Goal: Information Seeking & Learning: Learn about a topic

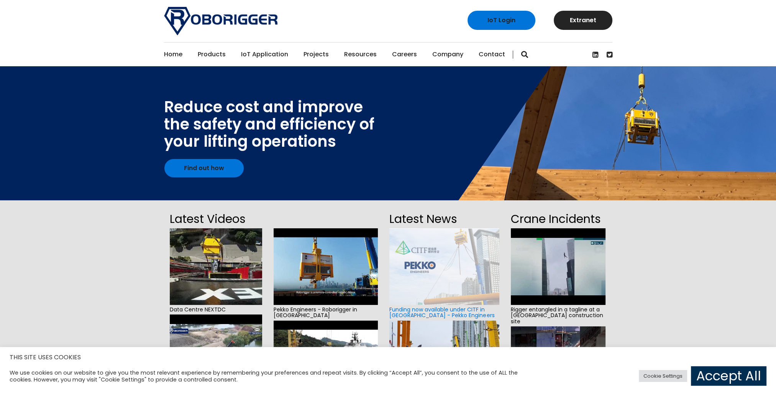
click at [725, 376] on link "Accept All" at bounding box center [728, 376] width 75 height 20
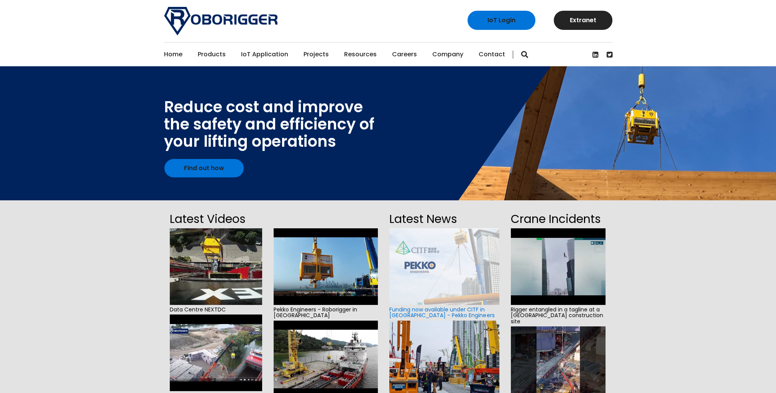
click at [74, 247] on section "Latest Videos Data Centre NEXTDC Wharf to vessel transfer transhipment Installa…" at bounding box center [388, 372] width 776 height 344
click at [112, 274] on section "Latest Videos Data Centre NEXTDC Wharf to vessel transfer transhipment Installa…" at bounding box center [388, 372] width 776 height 344
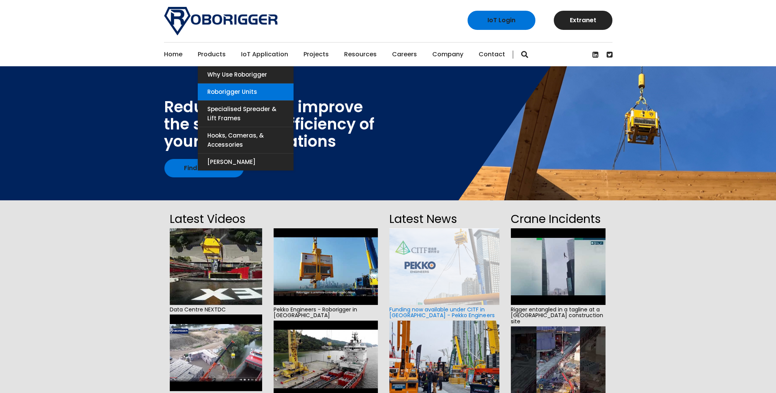
click at [235, 90] on link "Roborigger Units" at bounding box center [246, 92] width 96 height 17
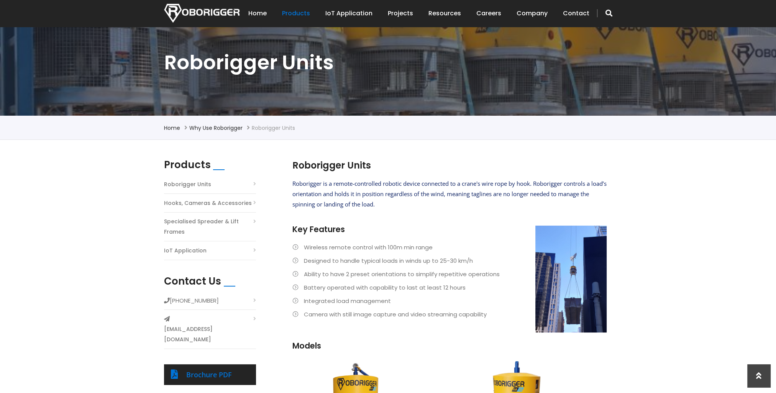
scroll to position [77, 0]
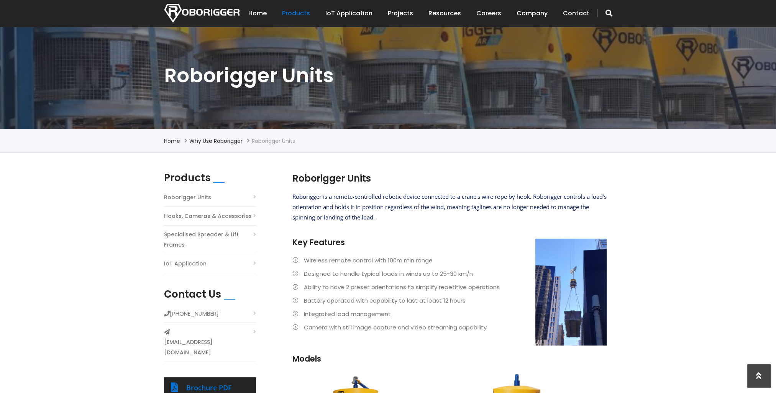
click at [77, 216] on div "Products Roborigger Units Hooks, Cameras & Accessories Specialised Spreader & L…" at bounding box center [388, 396] width 776 height 486
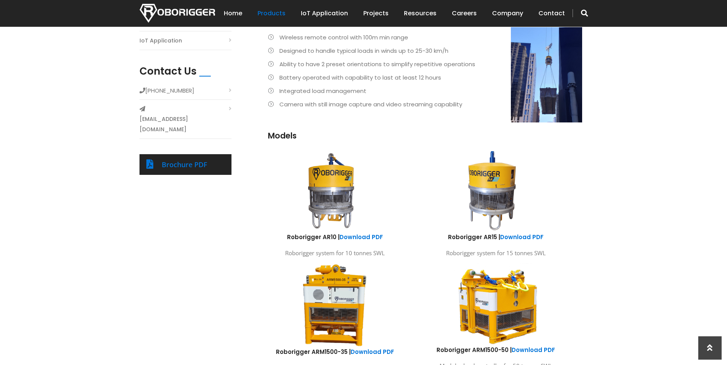
scroll to position [306, 0]
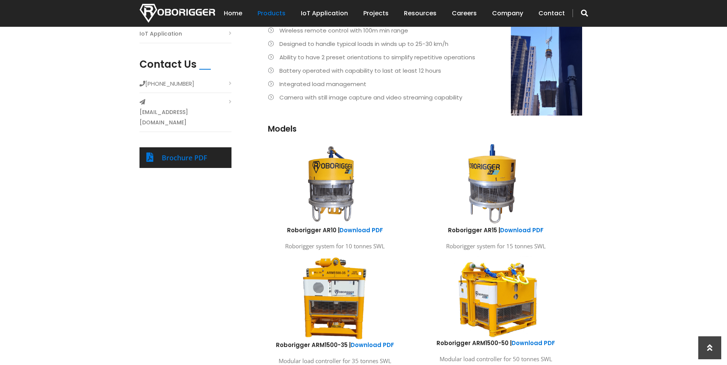
click at [199, 277] on div "Products Roborigger Units Hooks, Cameras & Accessories Specialised Spreader & L…" at bounding box center [364, 164] width 460 height 444
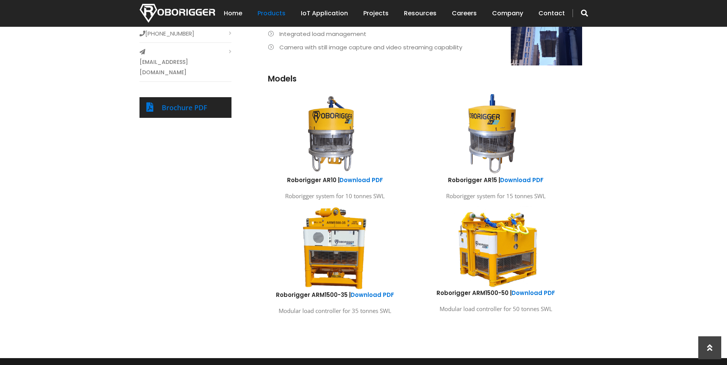
scroll to position [383, 0]
